Goal: Task Accomplishment & Management: Use online tool/utility

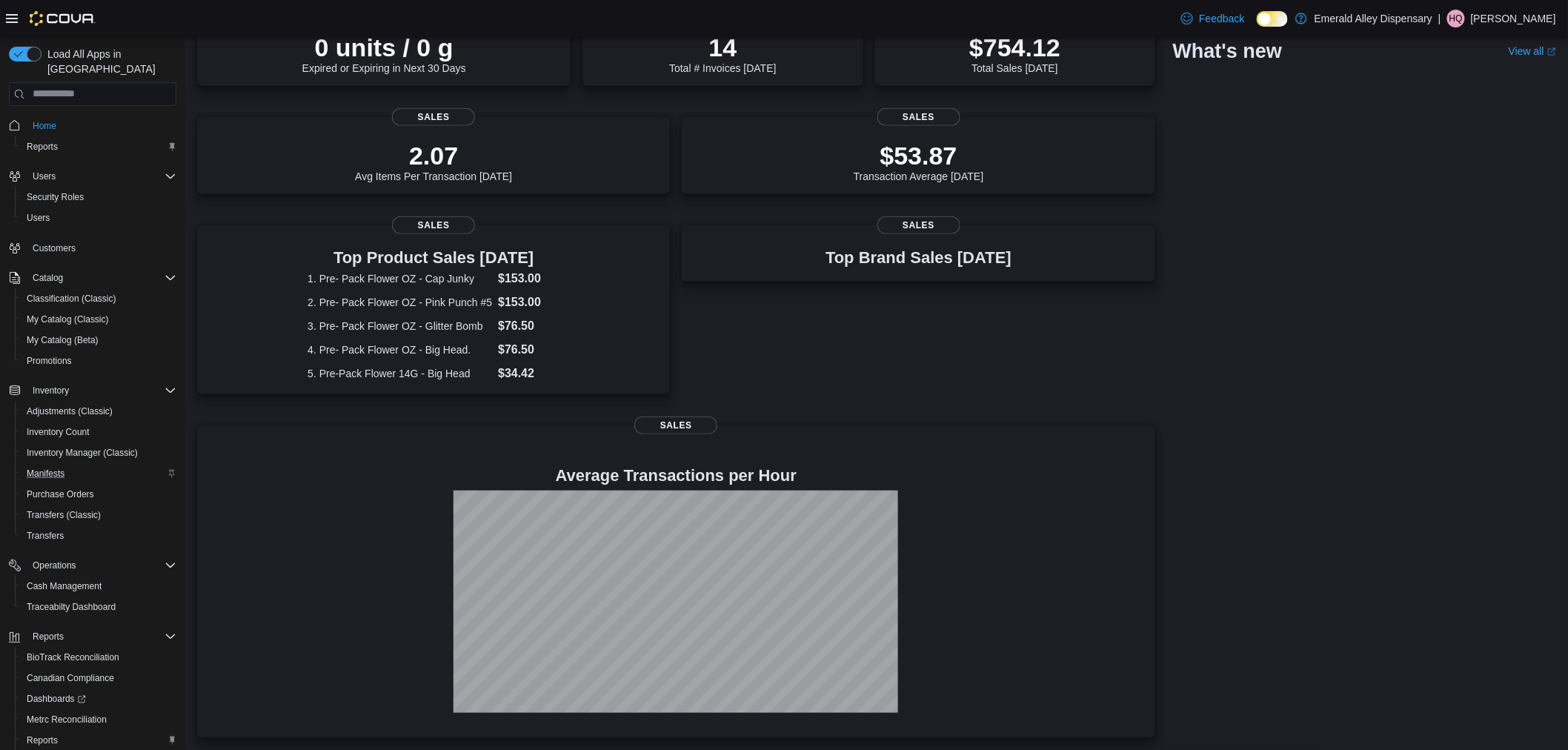
scroll to position [61, 0]
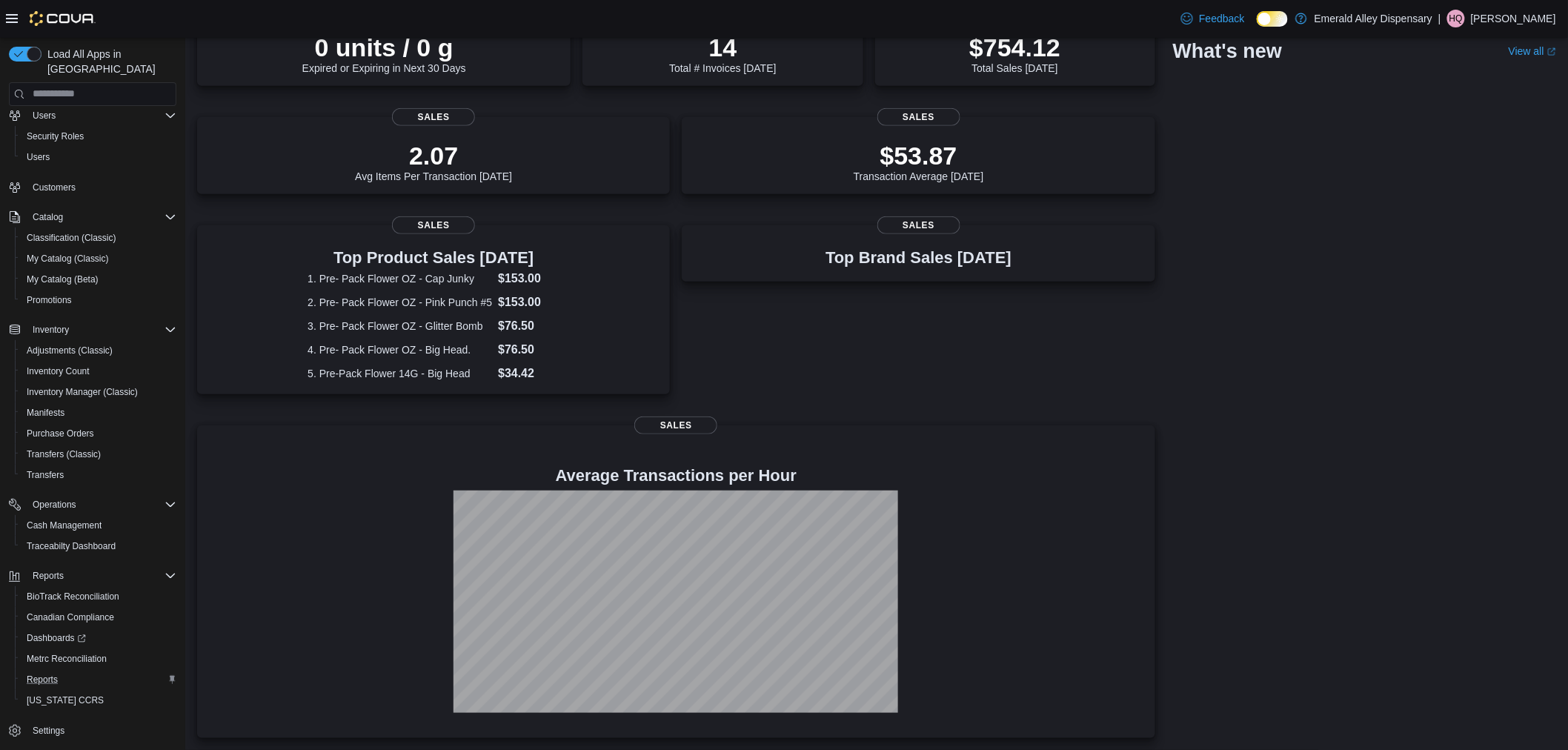
click at [65, 670] on div "Reports" at bounding box center [98, 679] width 156 height 18
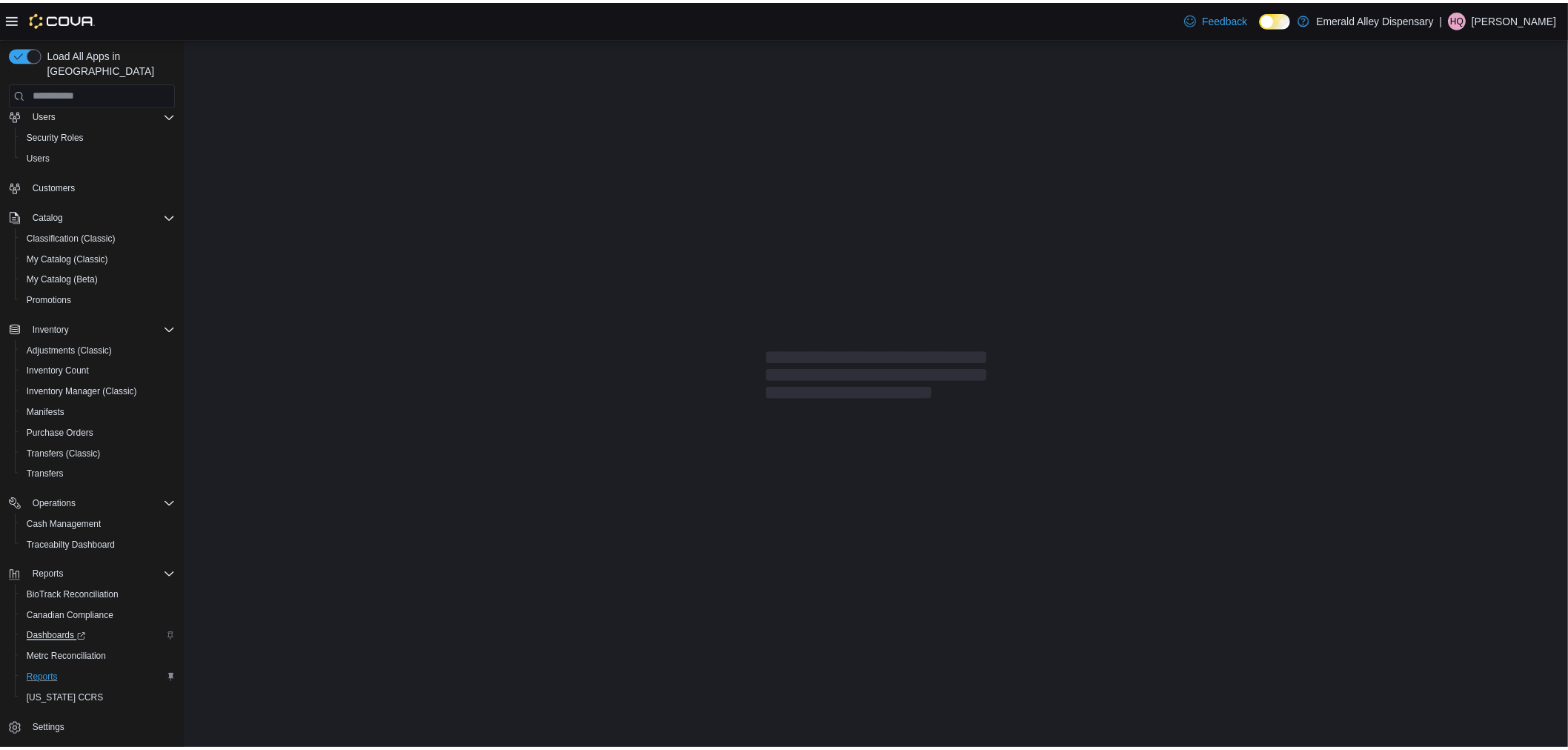
scroll to position [10, 0]
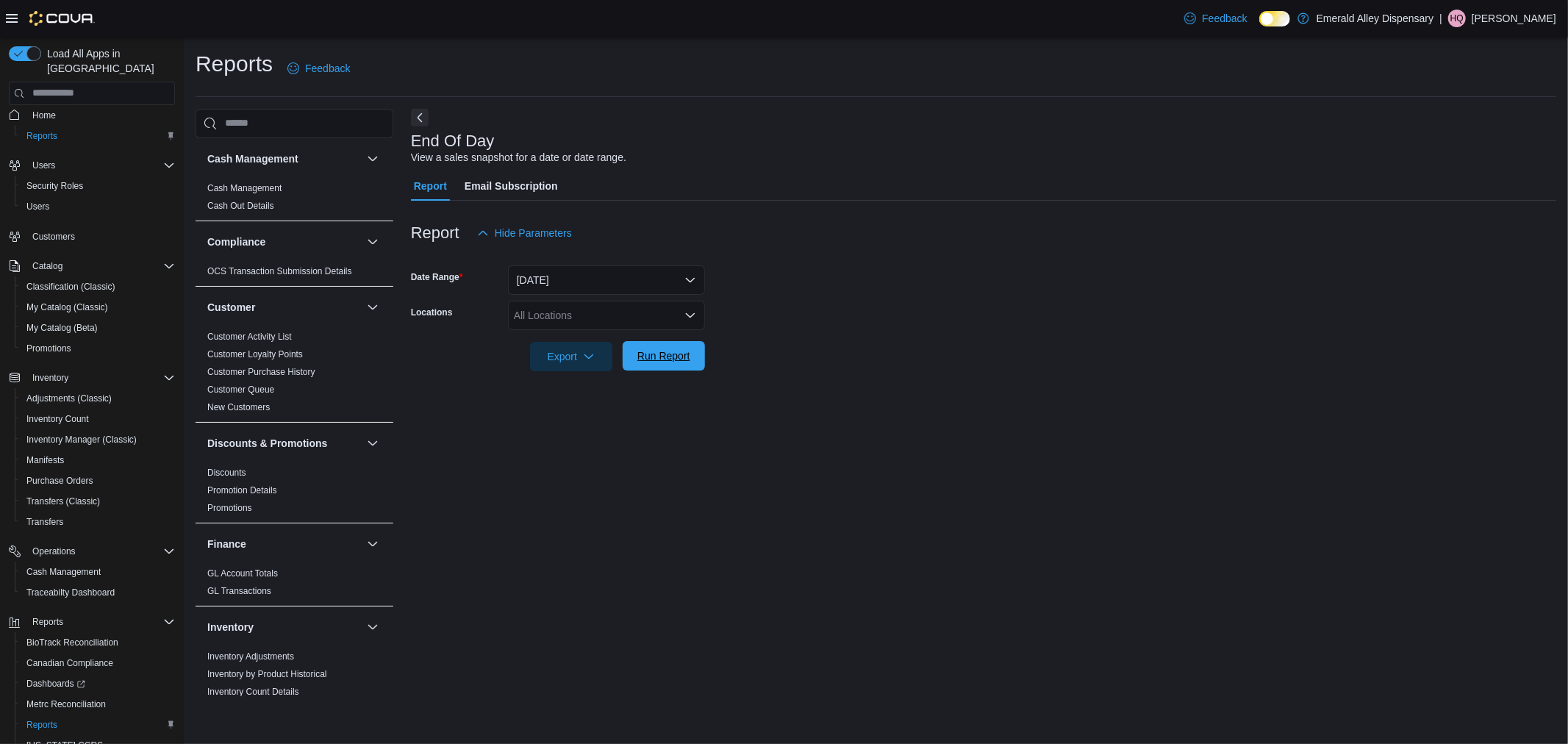
click at [645, 354] on span "Run Report" at bounding box center [664, 356] width 53 height 15
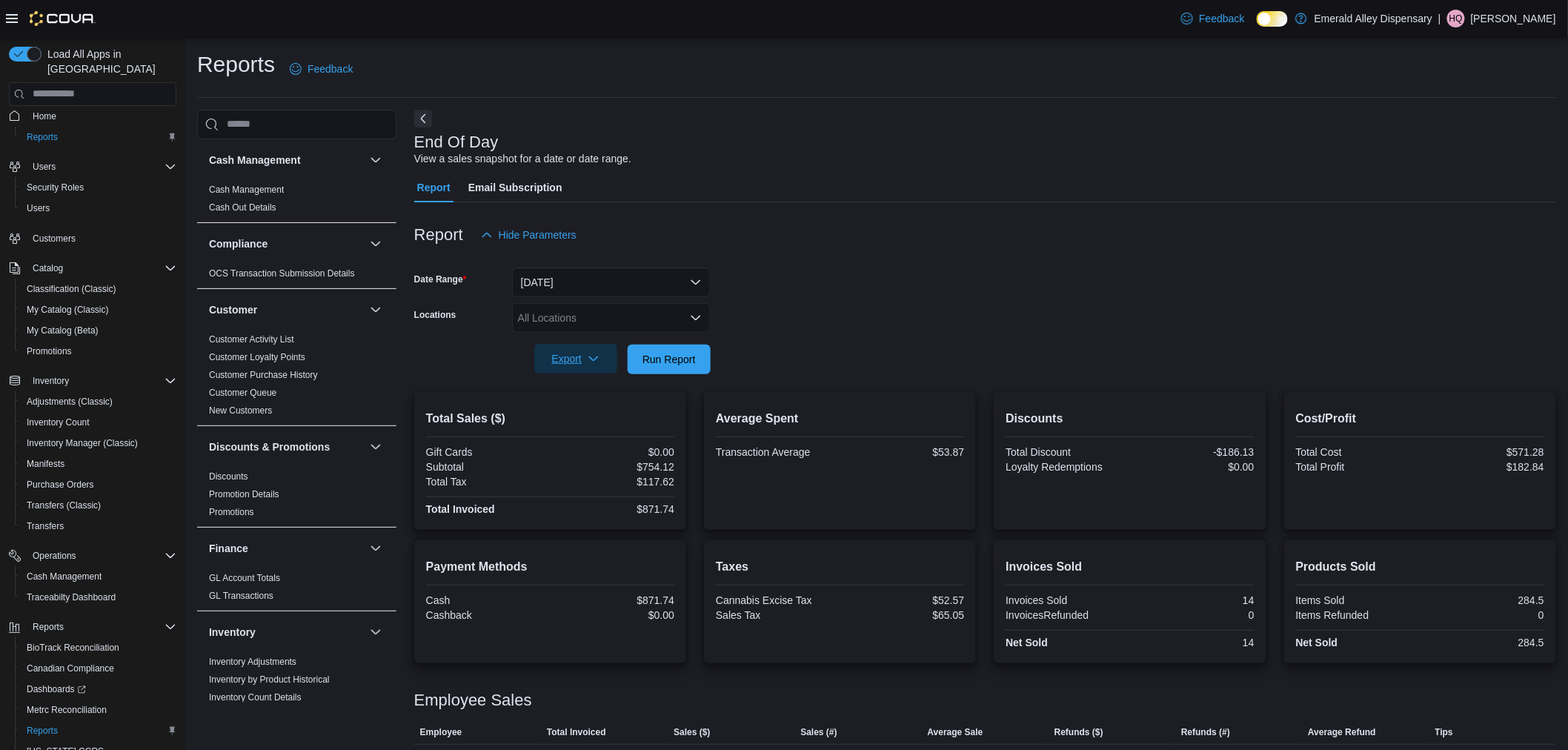
click at [581, 357] on span "Export" at bounding box center [576, 358] width 65 height 29
drag, startPoint x: 565, startPoint y: 413, endPoint x: 569, endPoint y: 404, distance: 9.8
click at [569, 404] on button "Export to Pdf" at bounding box center [578, 417] width 84 height 29
